Goal: Task Accomplishment & Management: Use online tool/utility

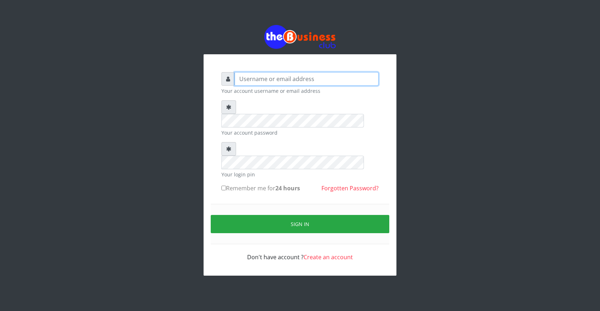
type input "ogooluwaireoluwa@gmail.com"
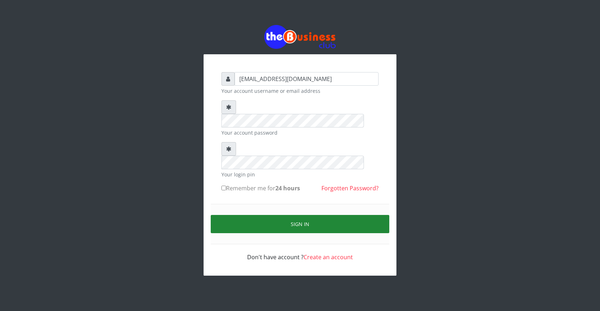
click at [302, 215] on button "Sign in" at bounding box center [300, 224] width 179 height 18
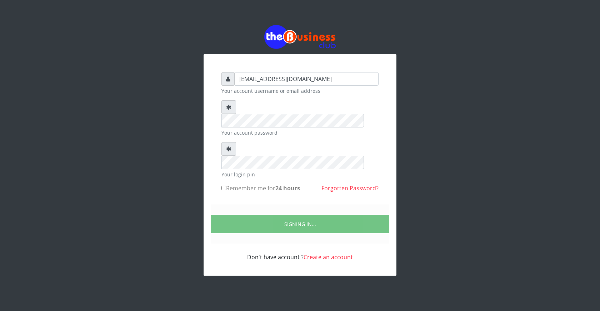
click at [297, 241] on div "ogooluwaireoluwa@gmail.com Your account username or email address Your account …" at bounding box center [300, 167] width 172 height 204
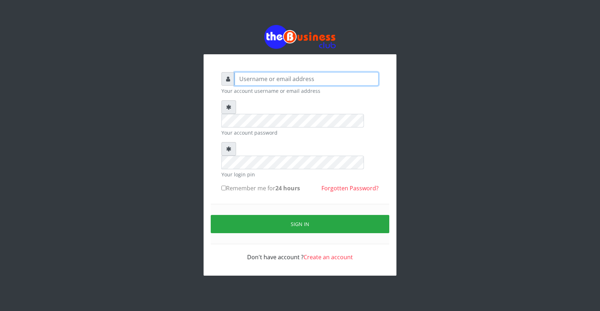
type input "ogooluwaireoluwa@gmail.com"
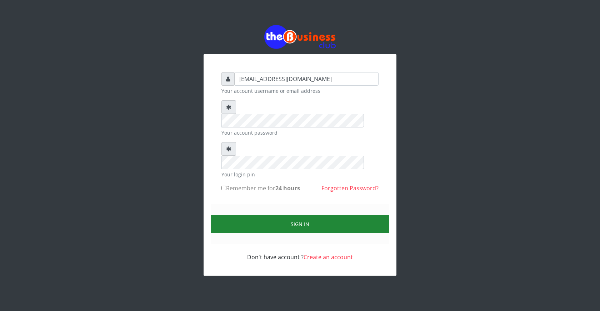
click at [303, 215] on button "Sign in" at bounding box center [300, 224] width 179 height 18
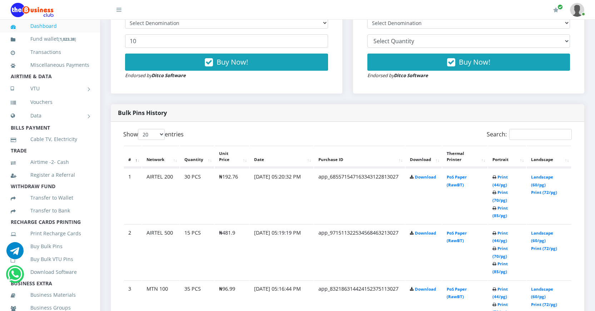
scroll to position [357, 0]
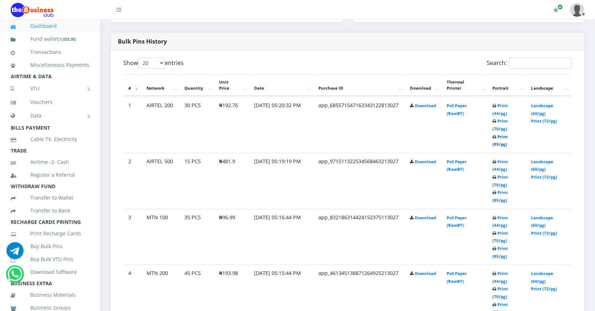
click at [495, 144] on link "Print (85/pg)" at bounding box center [499, 140] width 15 height 13
click at [497, 200] on link "Print (85/pg)" at bounding box center [499, 196] width 15 height 13
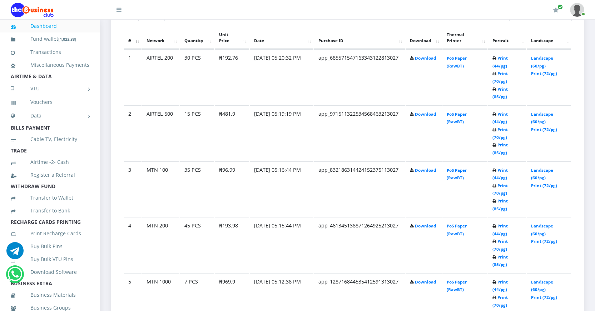
scroll to position [429, 0]
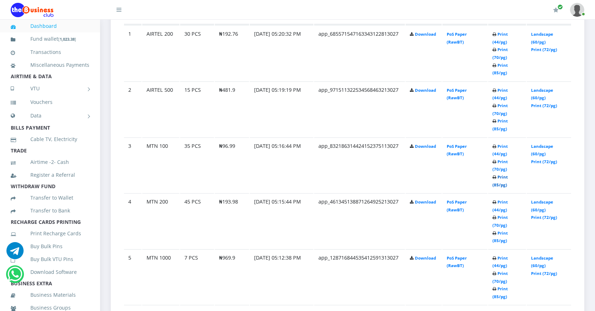
click at [496, 185] on link "Print (85/pg)" at bounding box center [499, 180] width 15 height 13
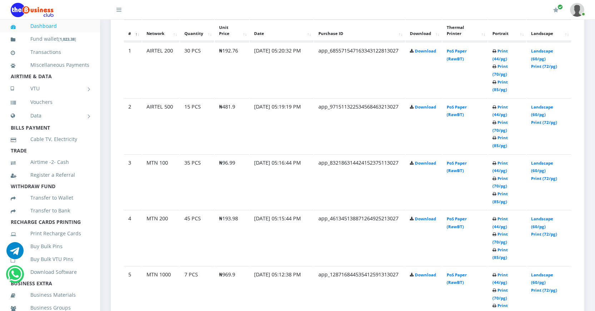
scroll to position [429, 0]
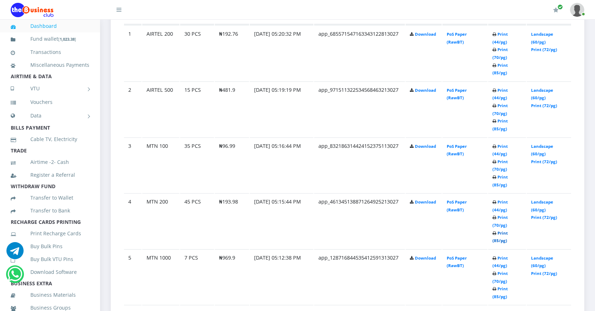
click at [496, 240] on link "Print (85/pg)" at bounding box center [499, 237] width 15 height 13
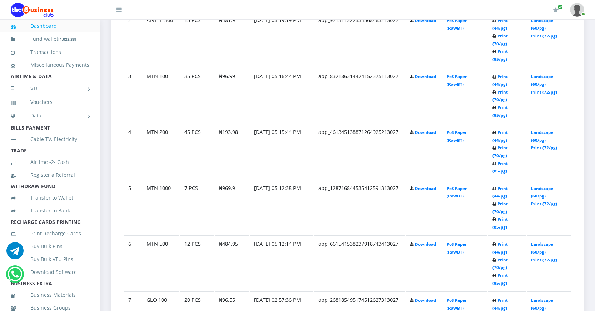
scroll to position [519, 0]
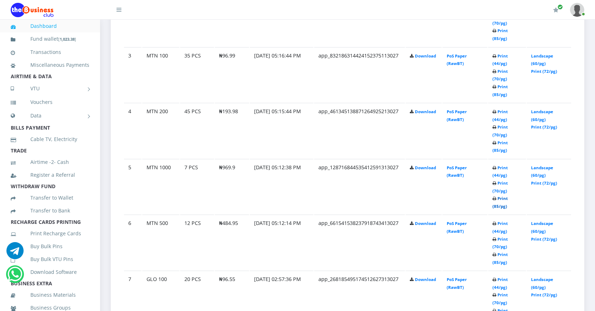
click at [496, 204] on link "Print (85/pg)" at bounding box center [499, 202] width 15 height 13
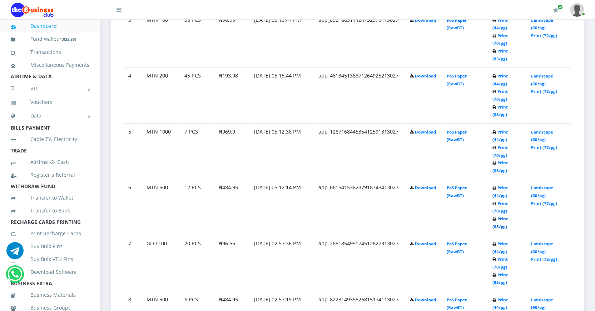
click at [495, 226] on link "Print (85/pg)" at bounding box center [499, 222] width 15 height 13
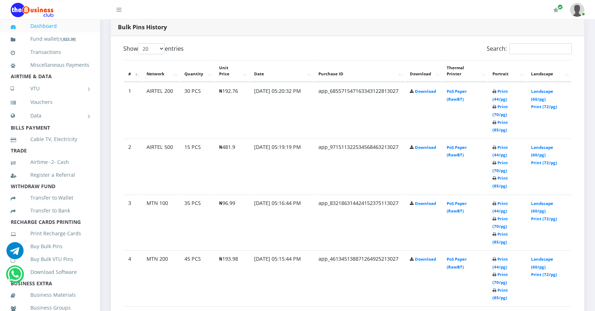
scroll to position [357, 0]
